Goal: Task Accomplishment & Management: Complete application form

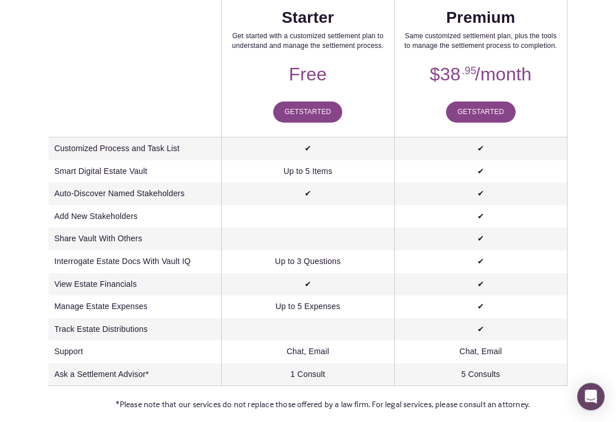
scroll to position [247, 0]
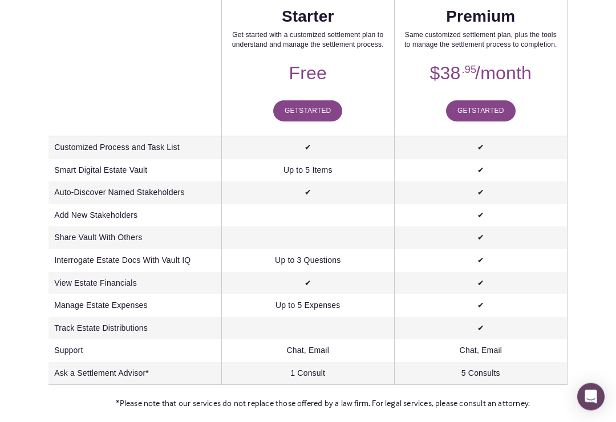
click at [316, 108] on span "Started" at bounding box center [315, 111] width 32 height 8
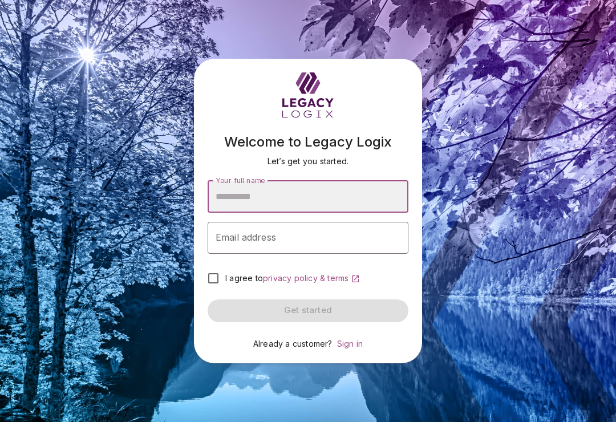
click at [375, 207] on input "Your full name" at bounding box center [308, 197] width 201 height 32
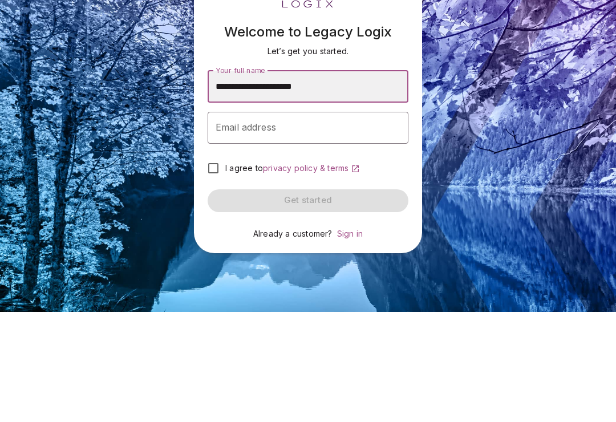
type input "**********"
click at [225, 222] on div "Email address Email address" at bounding box center [308, 238] width 201 height 32
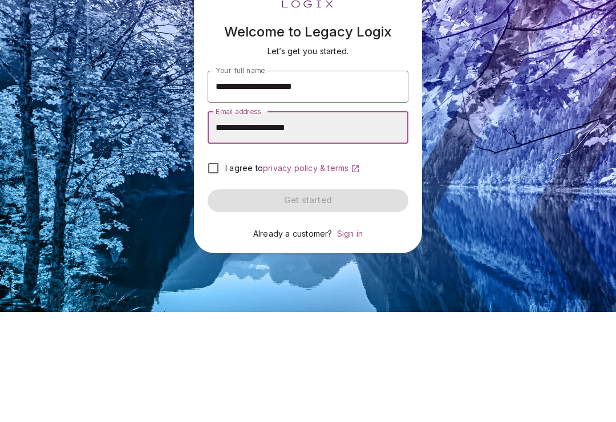
type input "**********"
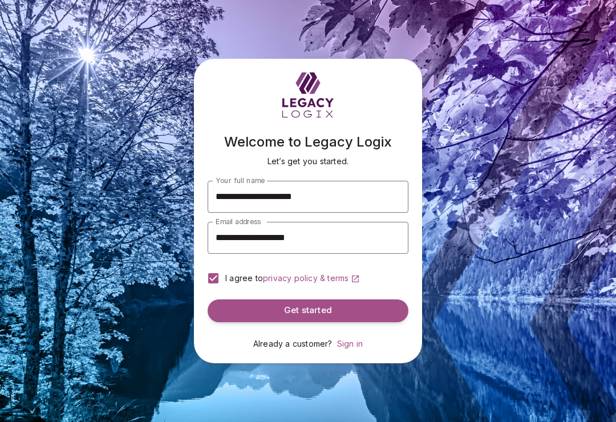
click at [355, 304] on button "Get started" at bounding box center [308, 311] width 201 height 23
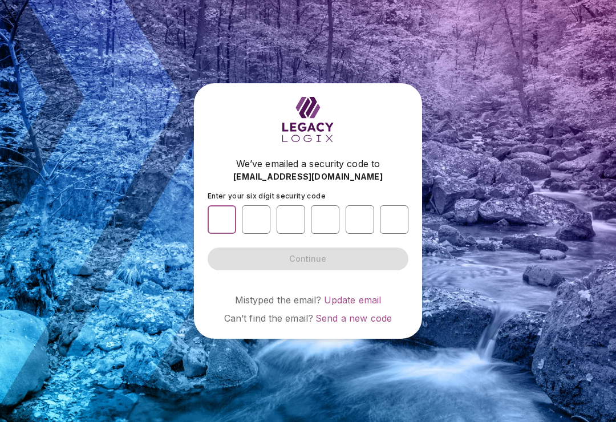
click at [208, 220] on input "number" at bounding box center [222, 219] width 29 height 29
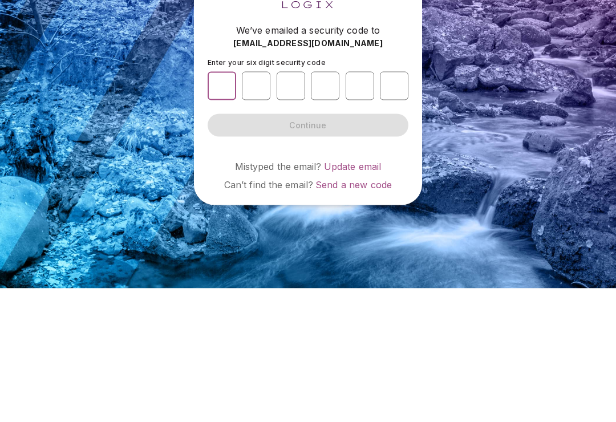
type input "*"
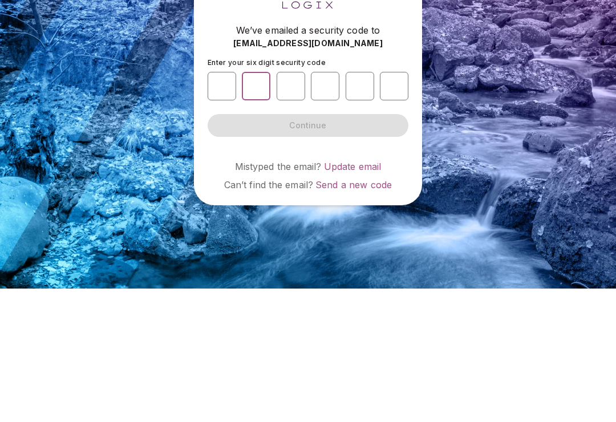
type input "*"
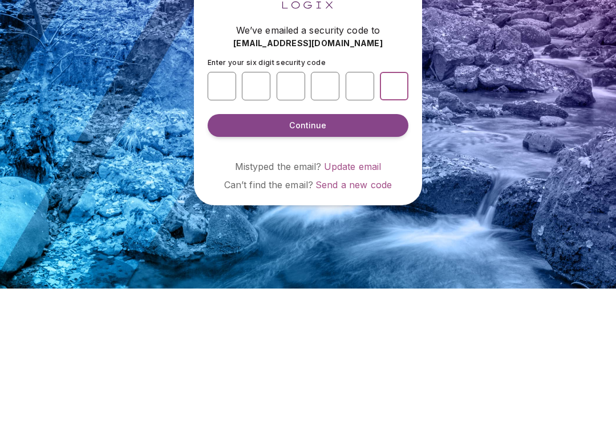
type input "*"
click at [366, 248] on button "Continue" at bounding box center [308, 259] width 201 height 23
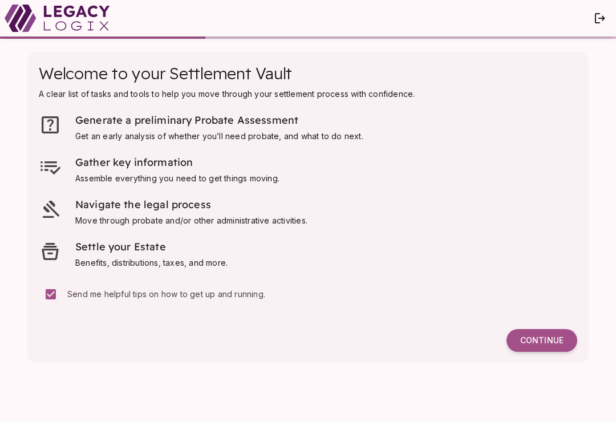
scroll to position [18, 0]
click at [549, 335] on span "Continue" at bounding box center [541, 340] width 43 height 10
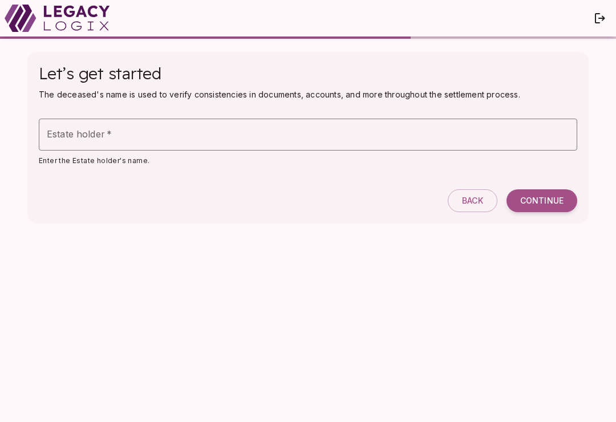
click at [53, 136] on div "Estate holder   * Estate holder   *" at bounding box center [308, 135] width 539 height 32
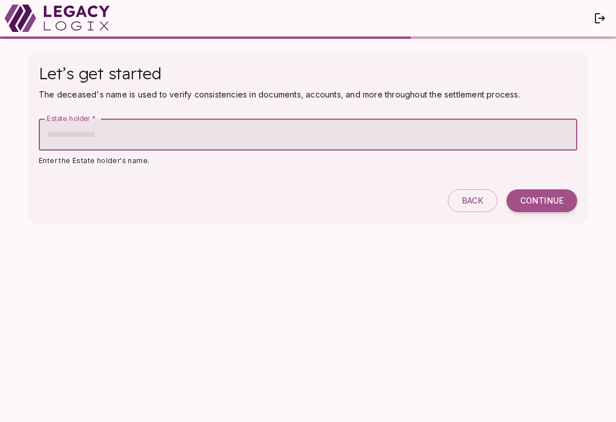
scroll to position [18, 0]
type input "**********"
click at [553, 196] on span "Continue" at bounding box center [541, 201] width 43 height 10
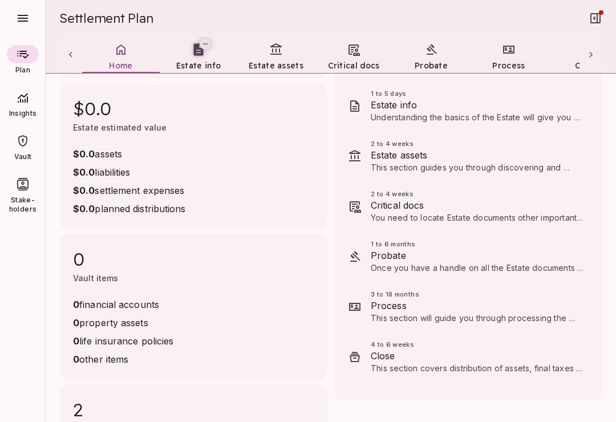
scroll to position [119, 0]
click at [508, 98] on span "Estate info" at bounding box center [477, 105] width 213 height 14
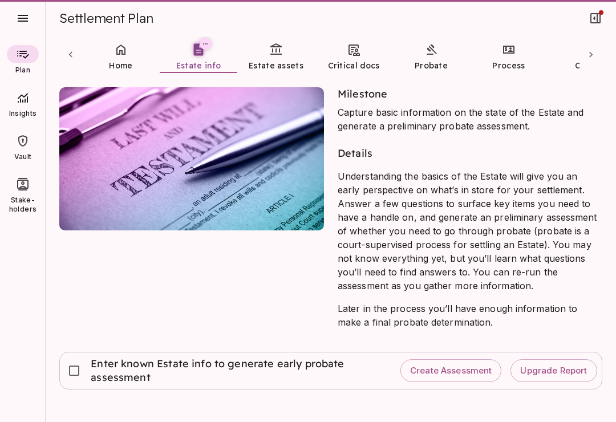
scroll to position [0, 0]
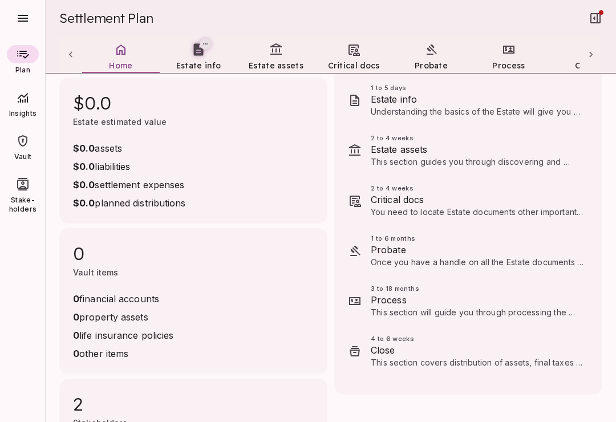
scroll to position [126, 0]
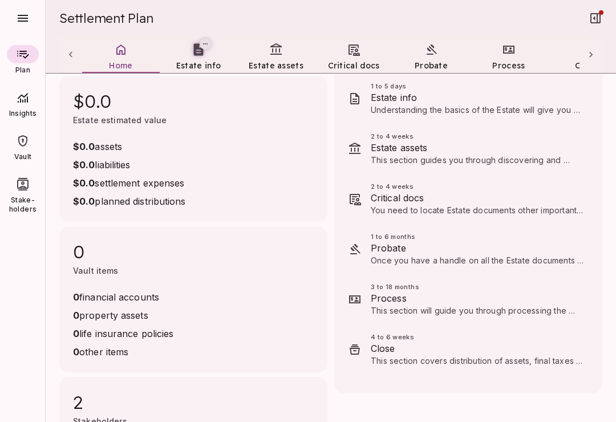
click at [394, 155] on span "This section guides you through discovering and documenting the deceased's fina…" at bounding box center [476, 200] width 211 height 90
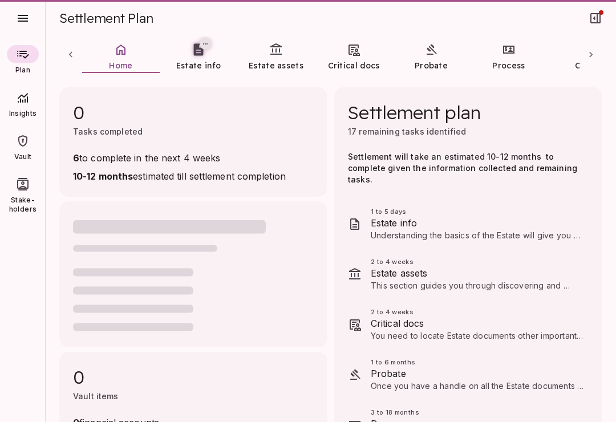
scroll to position [0, 0]
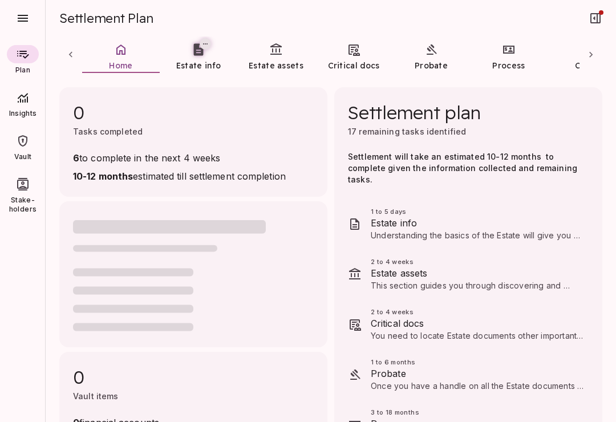
click at [382, 317] on span "Critical docs" at bounding box center [477, 324] width 213 height 14
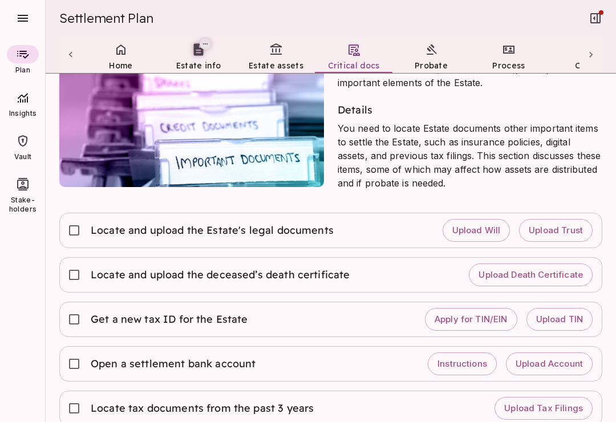
scroll to position [43, 0]
click at [28, 187] on icon at bounding box center [22, 184] width 11 height 13
click at [111, 363] on span "Open a settlement bank account" at bounding box center [174, 365] width 167 height 14
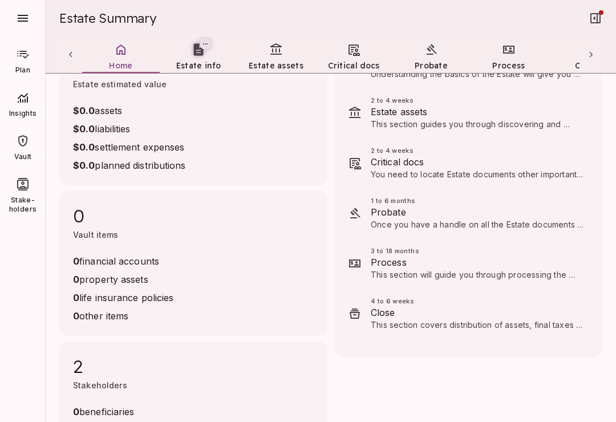
scroll to position [161, 0]
click at [392, 220] on span "Once you have a handle on all the Estate documents and assets, you can make a f…" at bounding box center [477, 276] width 213 height 112
click at [379, 206] on span "Probate" at bounding box center [477, 213] width 213 height 14
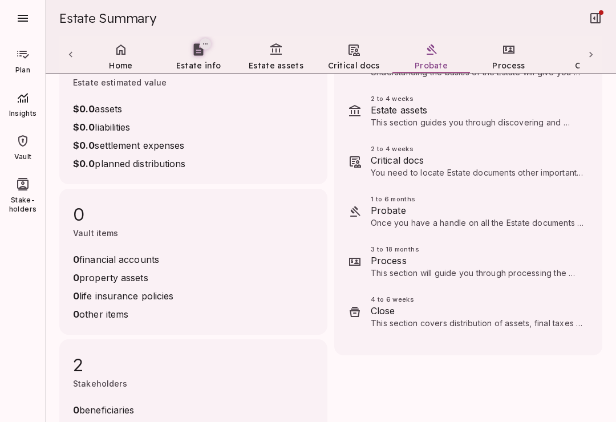
scroll to position [161, 0]
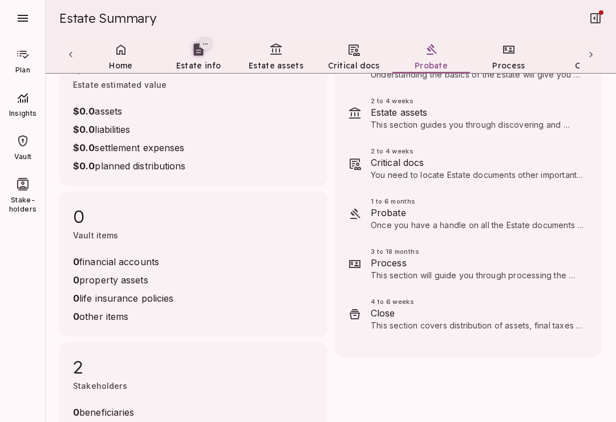
click at [386, 220] on span "Once you have a handle on all the Estate documents and assets, you can make a f…" at bounding box center [477, 276] width 213 height 112
click at [385, 220] on span "Once you have a handle on all the Estate documents and assets, you can make a f…" at bounding box center [477, 225] width 213 height 11
click at [390, 258] on span "Process" at bounding box center [477, 263] width 213 height 14
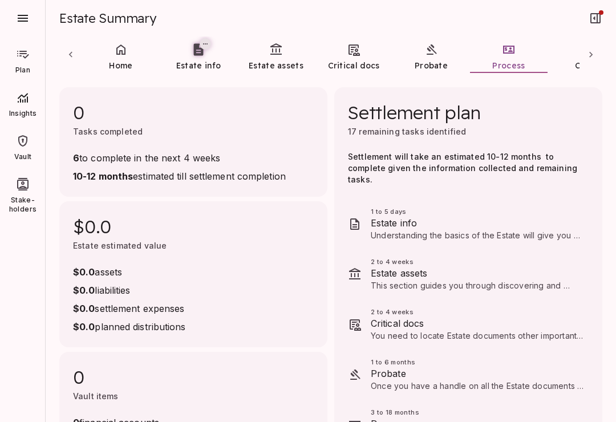
scroll to position [0, 0]
click at [422, 60] on span "Probate" at bounding box center [431, 65] width 33 height 11
click at [387, 368] on span "Probate" at bounding box center [477, 374] width 213 height 14
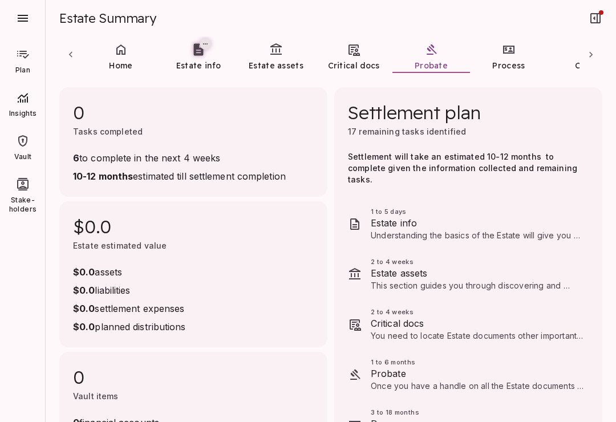
click at [378, 367] on span "Probate" at bounding box center [477, 374] width 213 height 14
click at [389, 367] on span "Probate" at bounding box center [477, 374] width 213 height 14
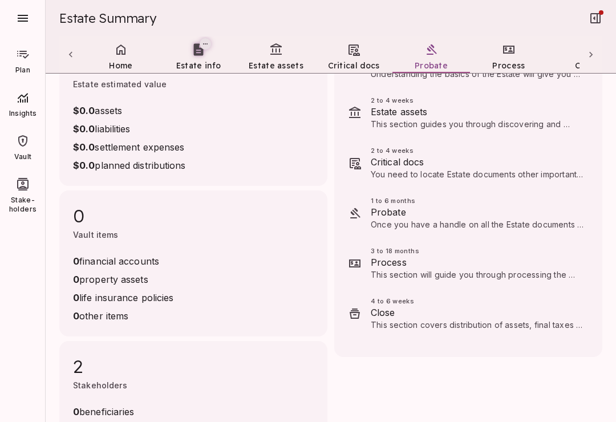
scroll to position [161, 0]
click at [386, 256] on span "Process" at bounding box center [477, 263] width 213 height 14
click at [381, 270] on span "This section will guide you through processing the Estate’s assets. Tasks relat…" at bounding box center [474, 297] width 206 height 55
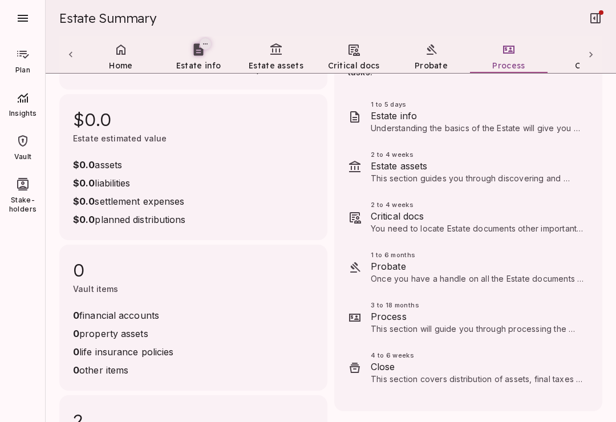
scroll to position [99, 0]
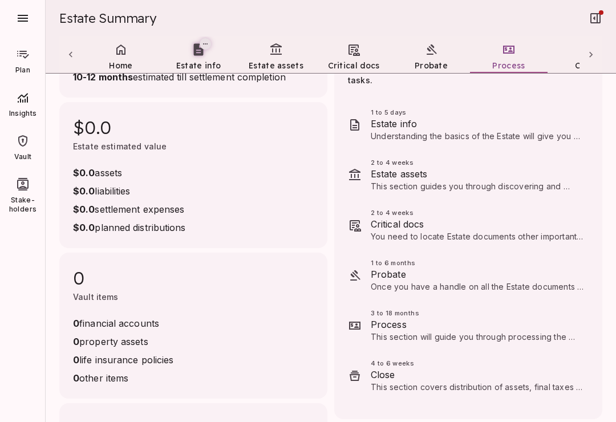
click at [377, 167] on span "Estate assets" at bounding box center [477, 174] width 213 height 14
click at [418, 181] on span "This section guides you through discovering and documenting the deceased's fina…" at bounding box center [476, 226] width 211 height 90
click at [562, 181] on span "This section guides you through discovering and documenting the deceased's fina…" at bounding box center [476, 226] width 211 height 90
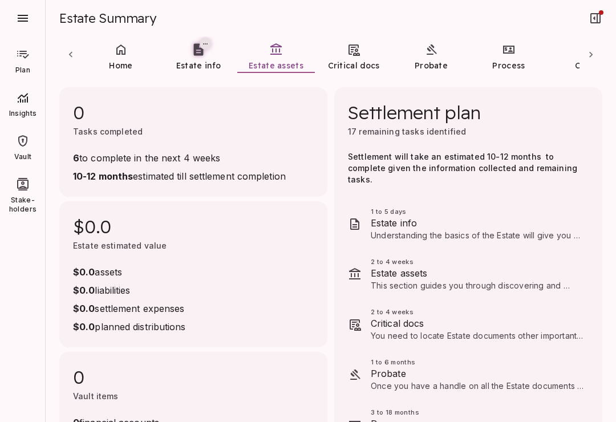
click at [514, 60] on span "Process" at bounding box center [508, 65] width 33 height 10
click at [597, 50] on div at bounding box center [591, 55] width 23 height 37
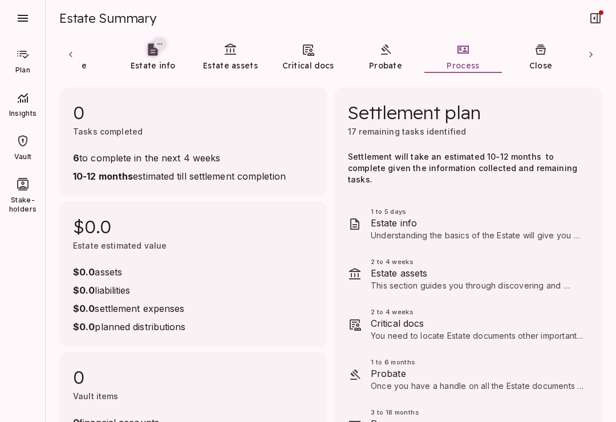
click at [598, 18] on icon "button" at bounding box center [596, 18] width 10 height 10
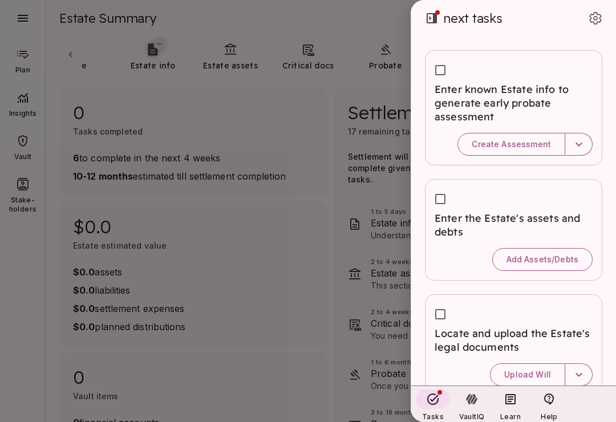
scroll to position [223, 0]
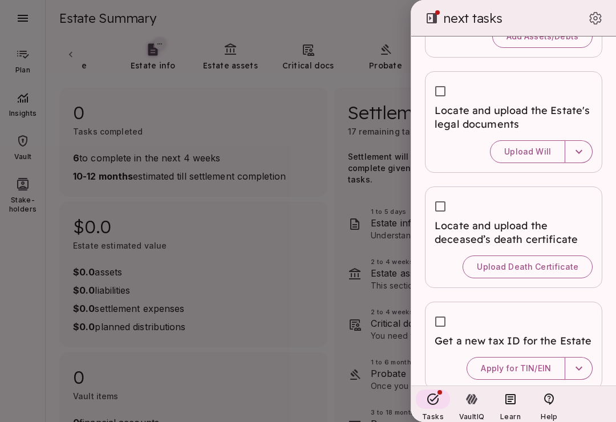
click at [589, 18] on icon "button" at bounding box center [596, 18] width 14 height 14
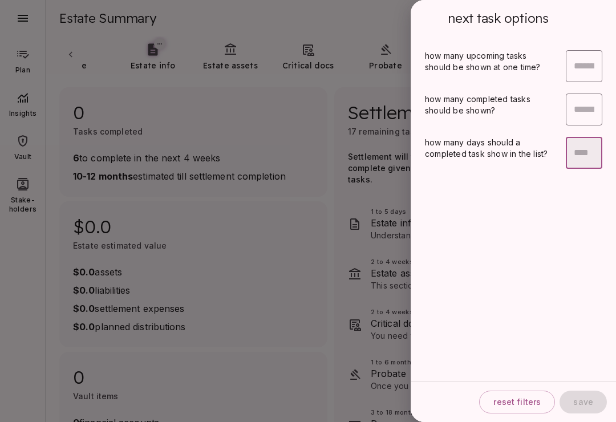
scroll to position [0, 0]
click at [213, 106] on div at bounding box center [308, 211] width 616 height 422
